Goal: Find specific page/section: Find specific page/section

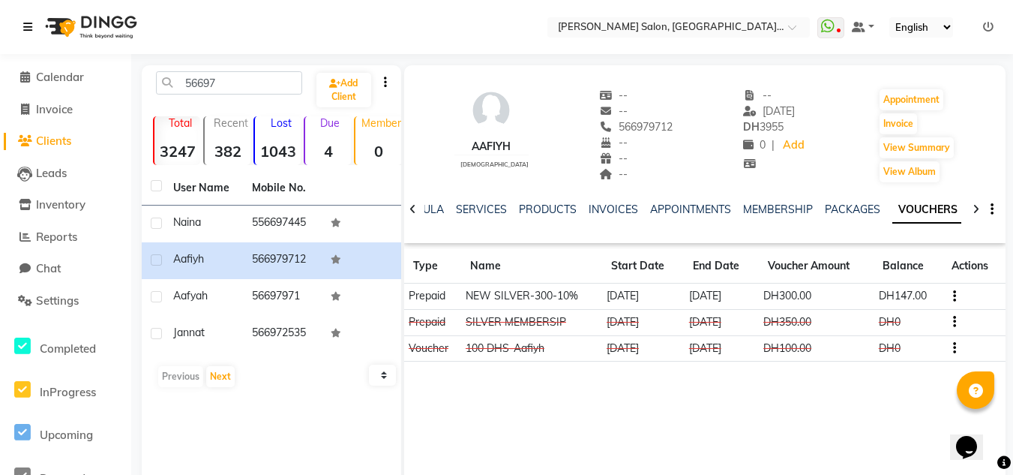
click at [29, 29] on icon at bounding box center [27, 27] width 9 height 11
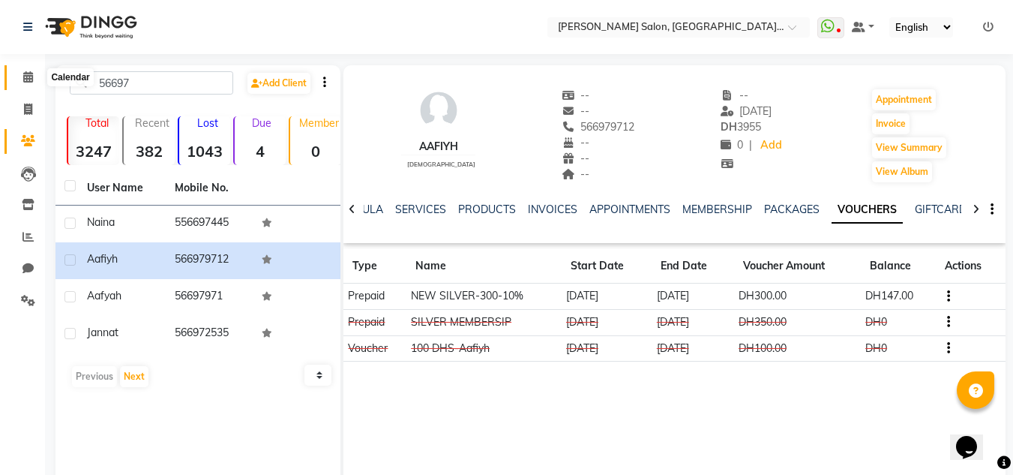
click at [30, 74] on icon at bounding box center [28, 76] width 10 height 11
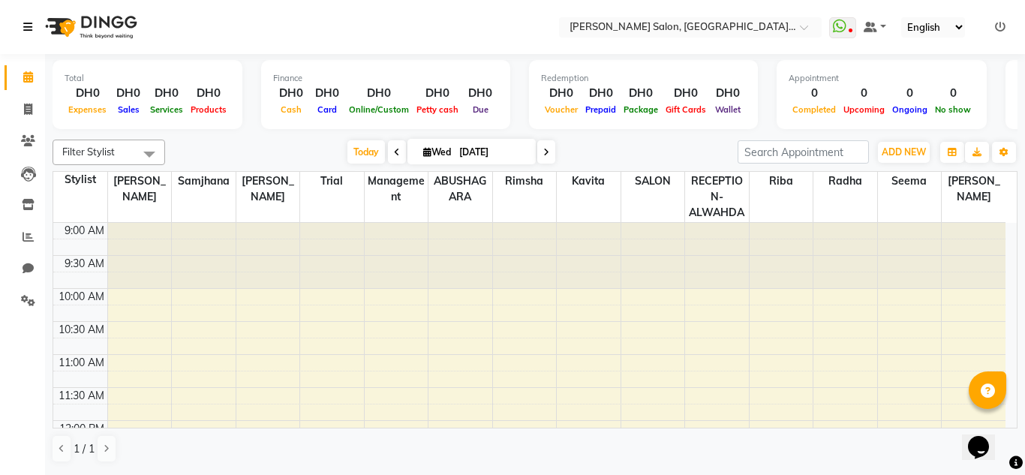
click at [30, 30] on icon at bounding box center [27, 27] width 9 height 11
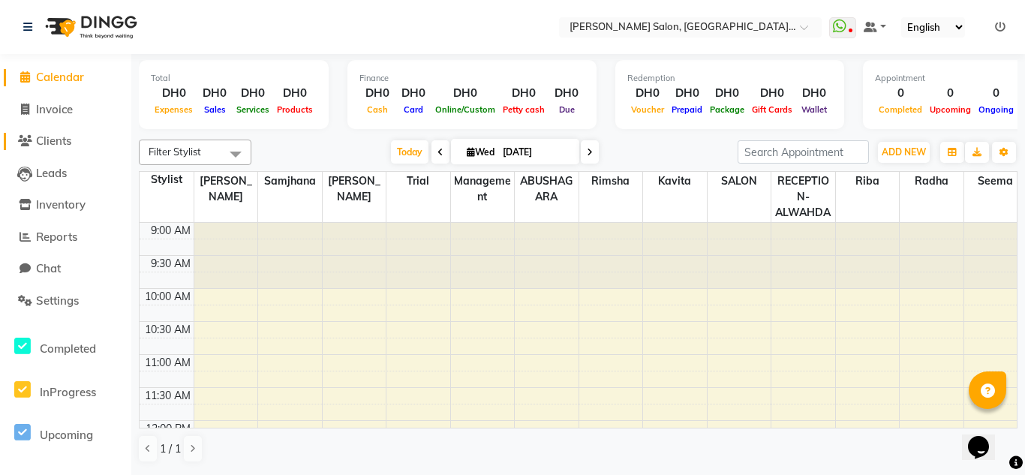
click at [51, 139] on span "Clients" at bounding box center [53, 141] width 35 height 14
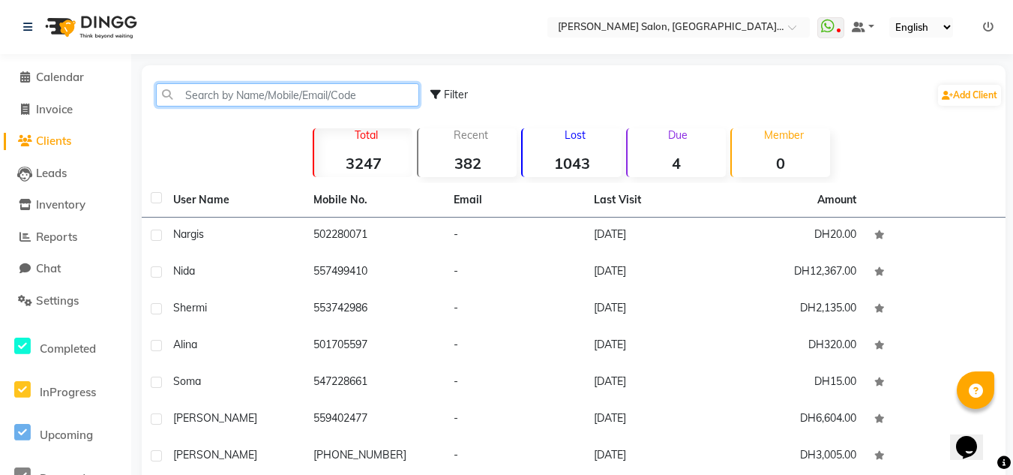
click at [218, 98] on input "text" at bounding box center [287, 94] width 263 height 23
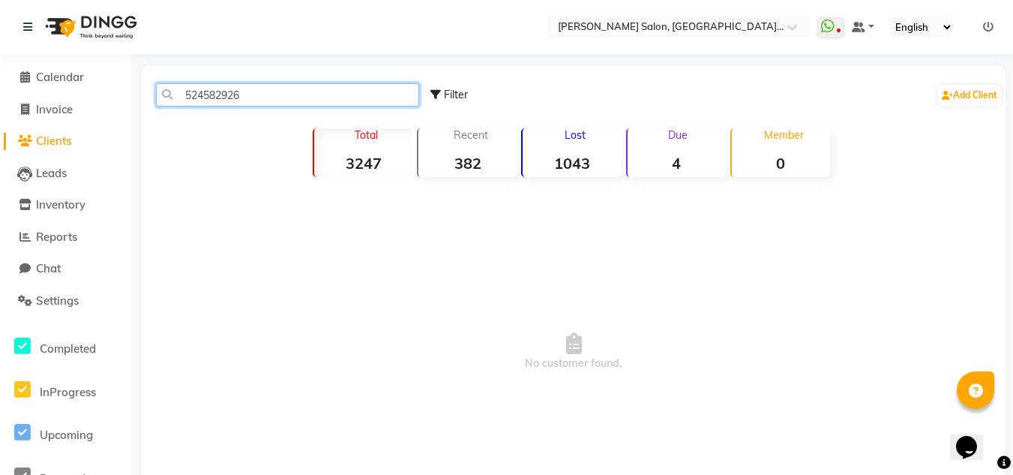
drag, startPoint x: 251, startPoint y: 95, endPoint x: 179, endPoint y: 98, distance: 72.8
click at [179, 98] on input "524582926" at bounding box center [287, 94] width 263 height 23
click at [212, 93] on input "52452926" at bounding box center [287, 94] width 263 height 23
click at [261, 94] on input "524582926" at bounding box center [287, 94] width 263 height 23
type input "524582926"
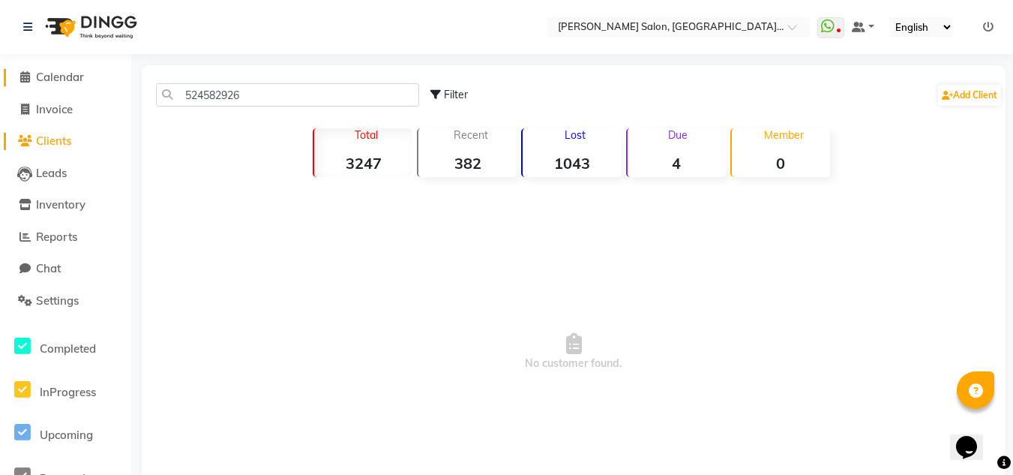
click at [28, 77] on icon at bounding box center [25, 76] width 10 height 11
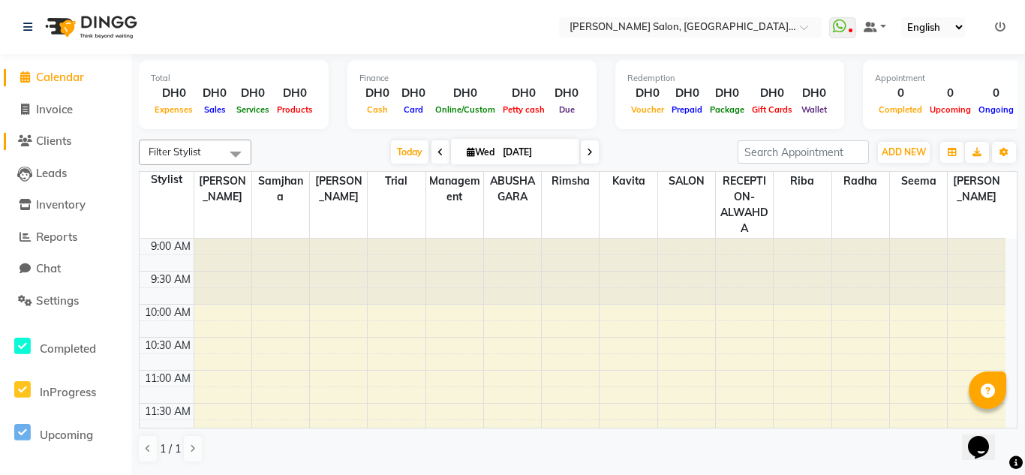
click at [68, 140] on span "Clients" at bounding box center [53, 141] width 35 height 14
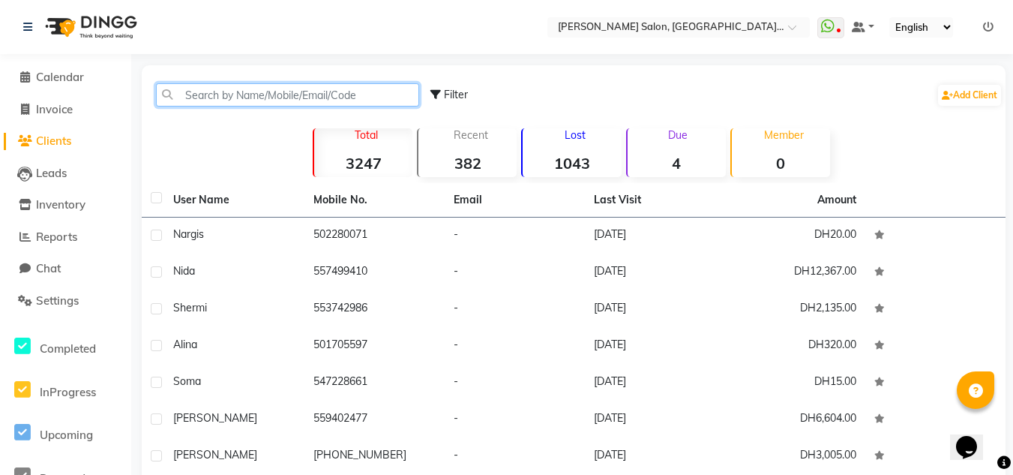
click at [203, 92] on input "text" at bounding box center [287, 94] width 263 height 23
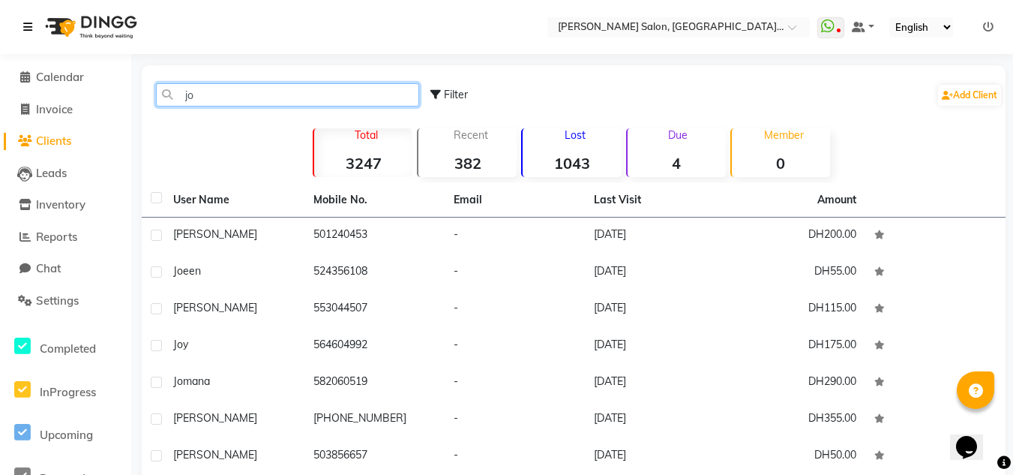
type input "jo"
click at [31, 26] on icon at bounding box center [27, 27] width 9 height 11
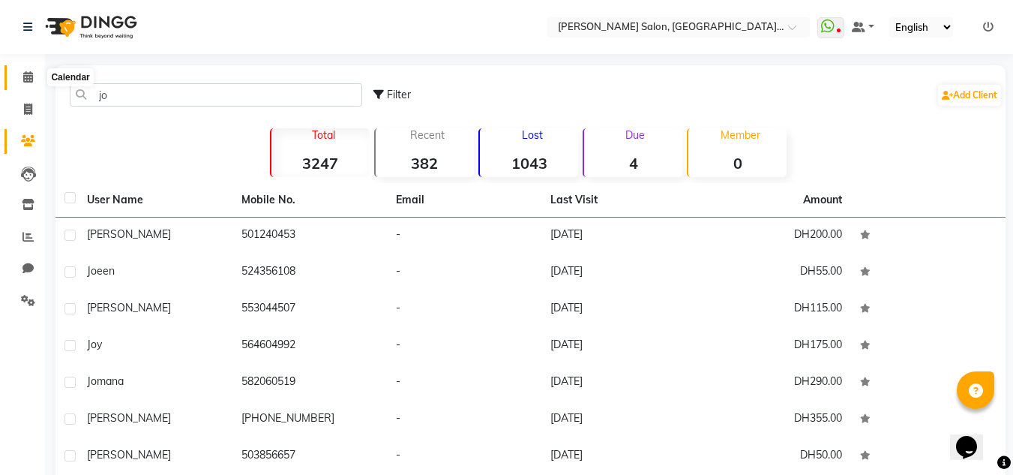
click at [32, 75] on icon at bounding box center [28, 76] width 10 height 11
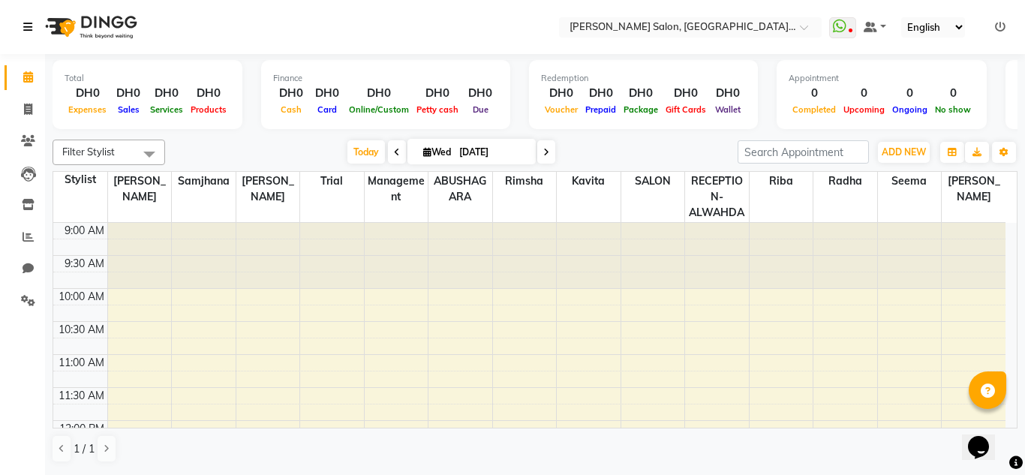
click at [29, 27] on icon at bounding box center [27, 27] width 9 height 11
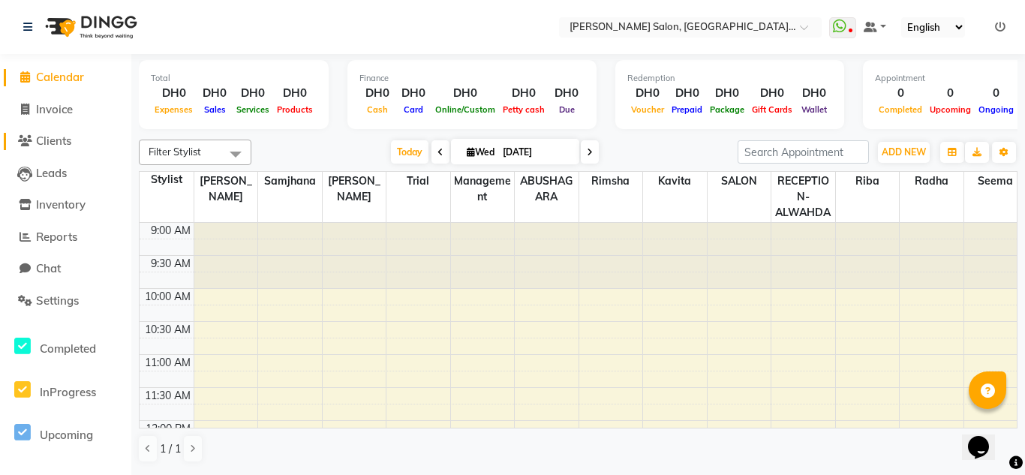
click at [60, 141] on span "Clients" at bounding box center [53, 141] width 35 height 14
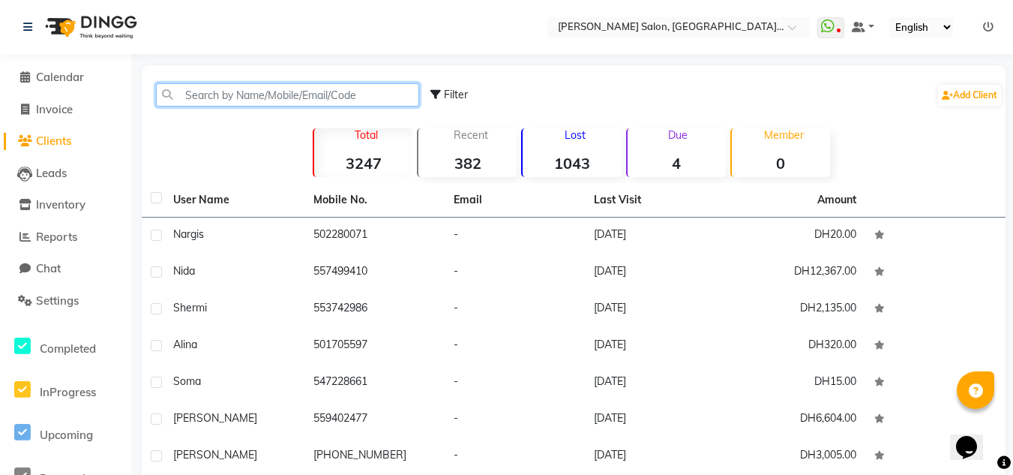
click at [213, 95] on input "text" at bounding box center [287, 94] width 263 height 23
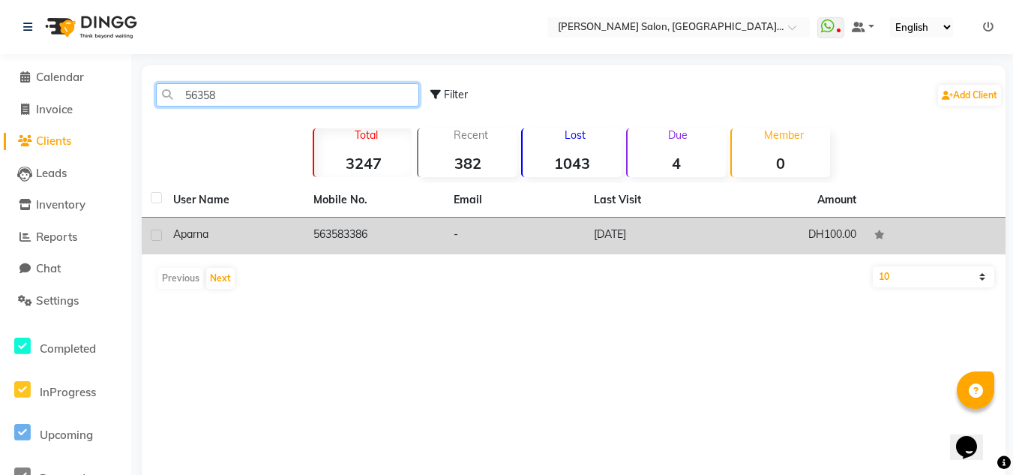
type input "56358"
click at [326, 234] on td "563583386" at bounding box center [375, 236] width 140 height 37
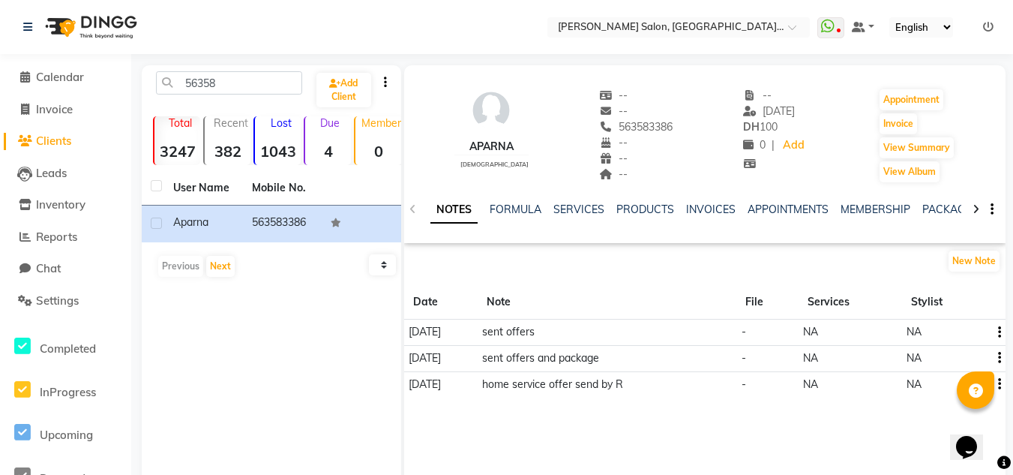
click at [599, 200] on div "NOTES FORMULA SERVICES PRODUCTS INVOICES APPOINTMENTS MEMBERSHIP PACKAGES VOUCH…" at bounding box center [705, 210] width 602 height 52
click at [593, 213] on link "SERVICES" at bounding box center [579, 210] width 51 height 14
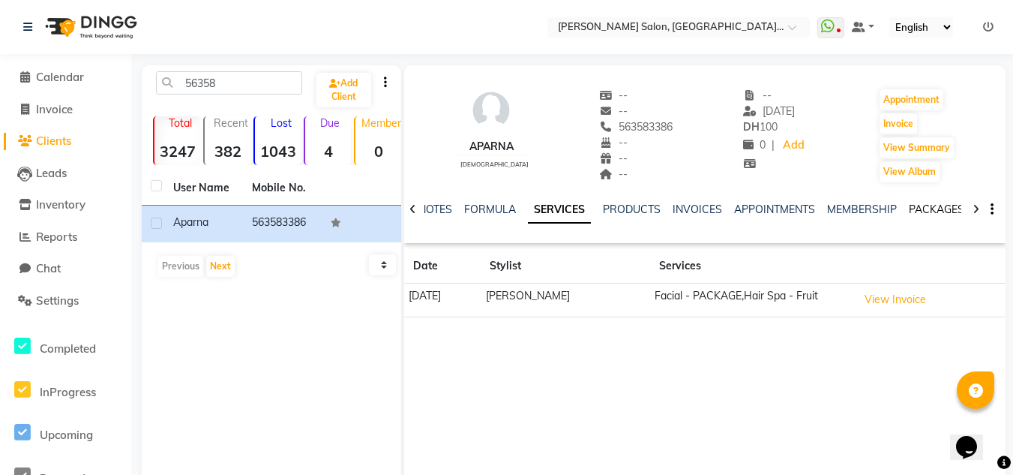
click at [940, 211] on link "PACKAGES" at bounding box center [937, 210] width 56 height 14
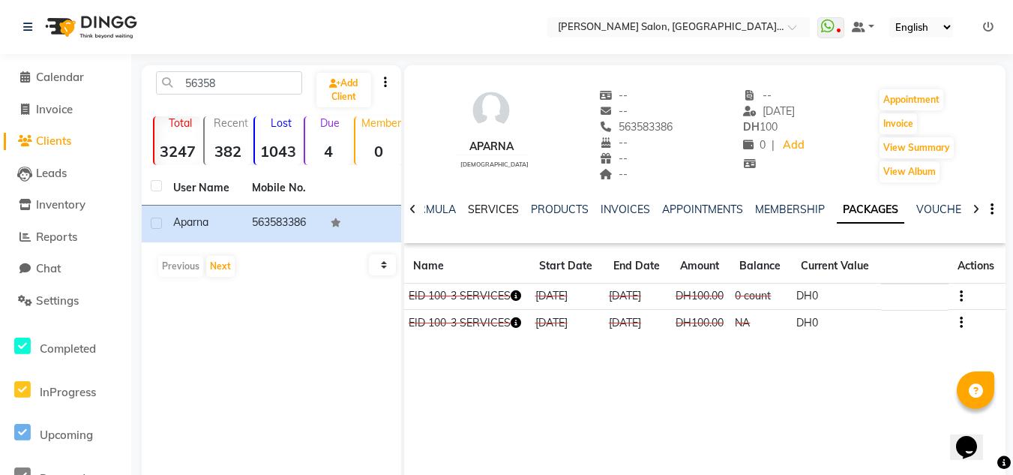
click at [479, 209] on link "SERVICES" at bounding box center [493, 210] width 51 height 14
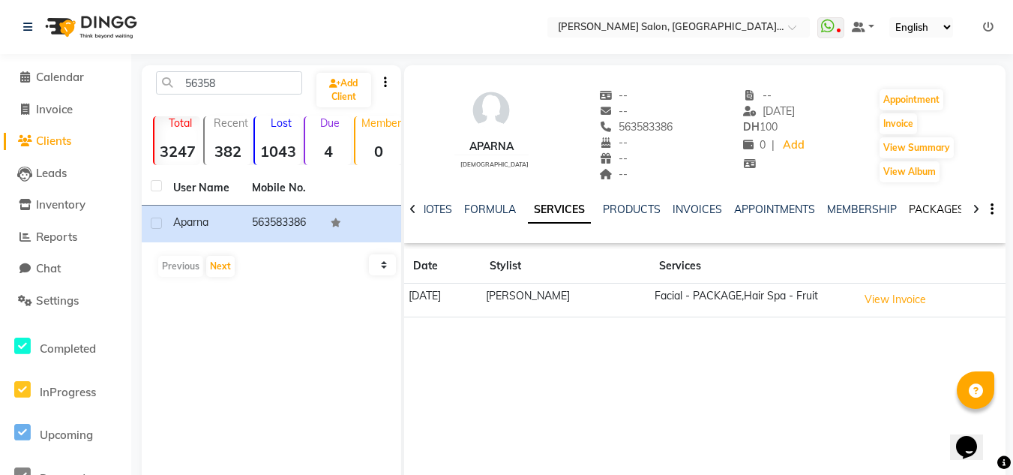
click at [937, 213] on link "PACKAGES" at bounding box center [937, 210] width 56 height 14
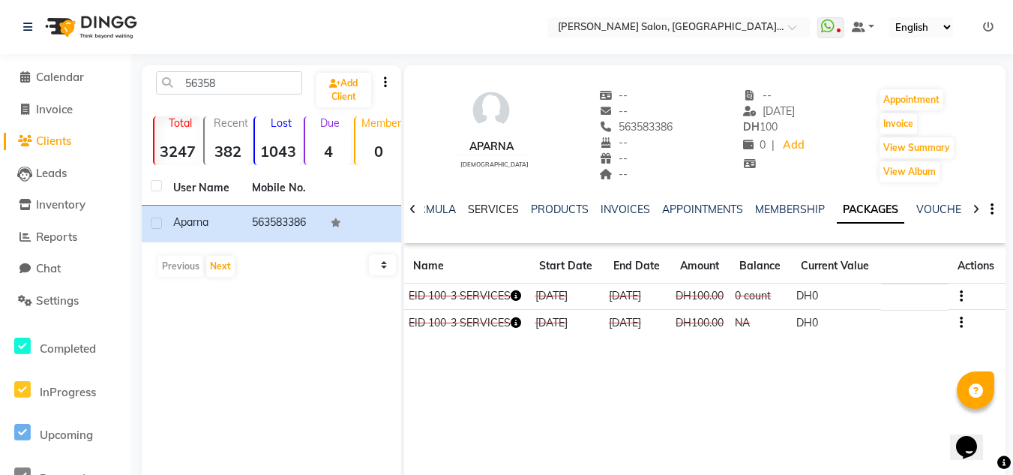
click at [485, 206] on link "SERVICES" at bounding box center [493, 210] width 51 height 14
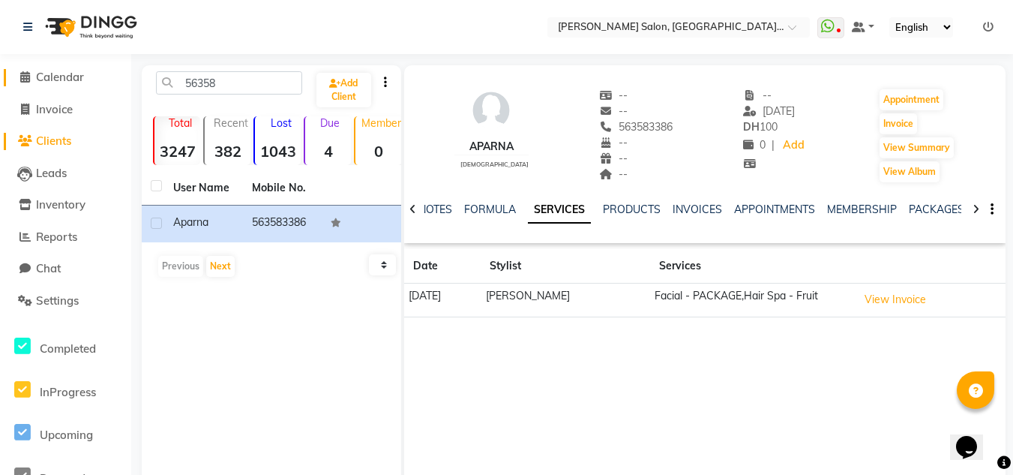
click at [29, 75] on icon at bounding box center [25, 76] width 10 height 11
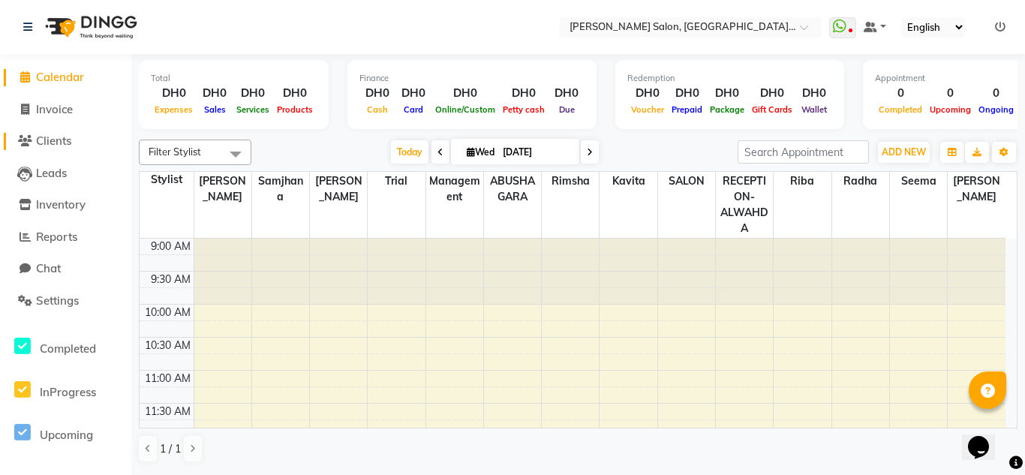
click at [62, 144] on span "Clients" at bounding box center [53, 141] width 35 height 14
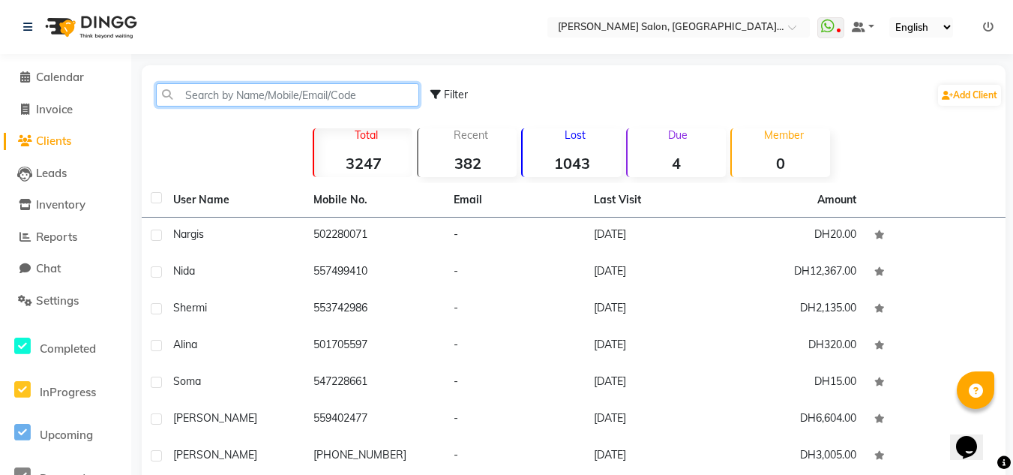
click at [227, 97] on input "text" at bounding box center [287, 94] width 263 height 23
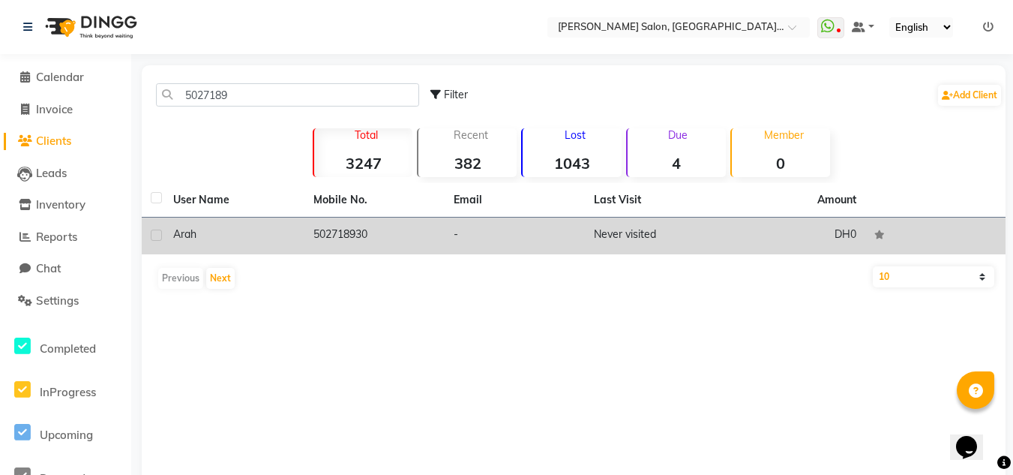
click at [371, 227] on td "502718930" at bounding box center [375, 236] width 140 height 37
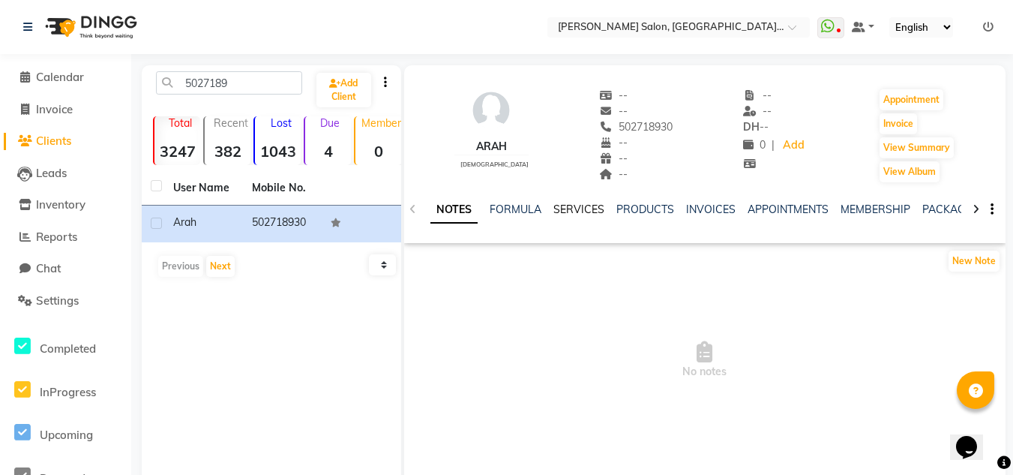
click at [565, 205] on link "SERVICES" at bounding box center [579, 210] width 51 height 14
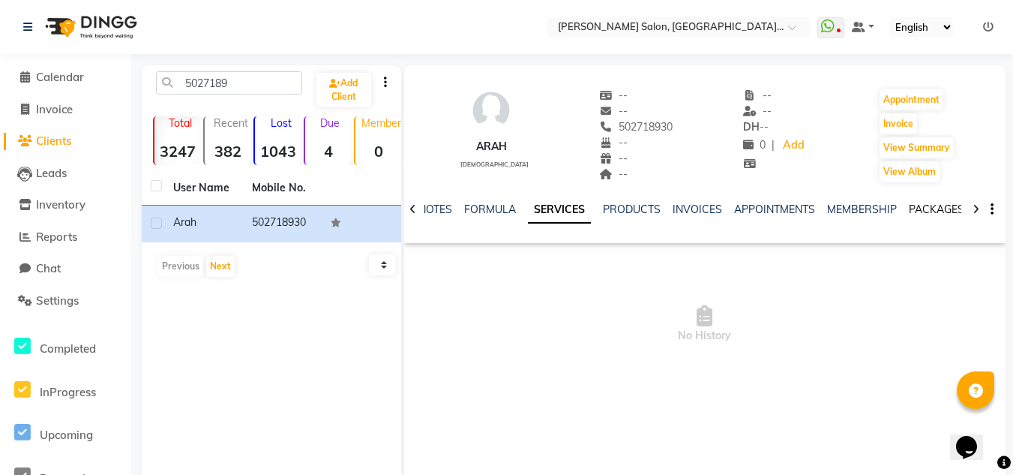
click at [923, 207] on link "PACKAGES" at bounding box center [937, 210] width 56 height 14
click at [483, 208] on link "SERVICES" at bounding box center [493, 210] width 51 height 14
drag, startPoint x: 239, startPoint y: 84, endPoint x: 156, endPoint y: 89, distance: 83.4
click at [156, 89] on input "5027189" at bounding box center [229, 82] width 146 height 23
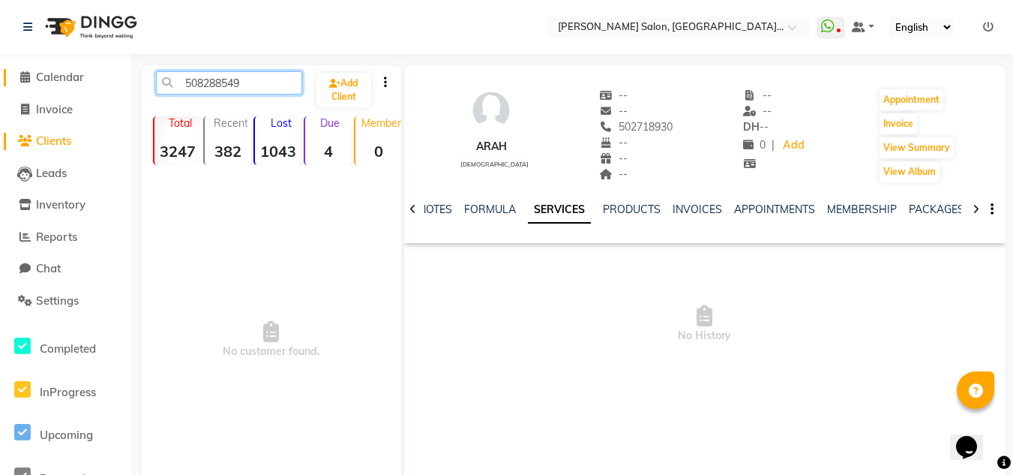
type input "508288549"
click at [24, 72] on icon at bounding box center [25, 76] width 10 height 11
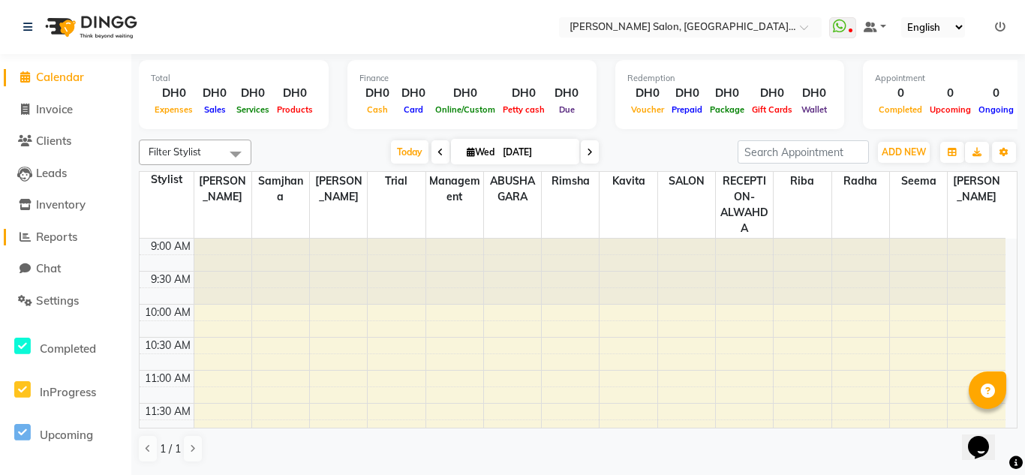
click at [4, 69] on link "Calendar" at bounding box center [66, 77] width 124 height 17
